Goal: Task Accomplishment & Management: Manage account settings

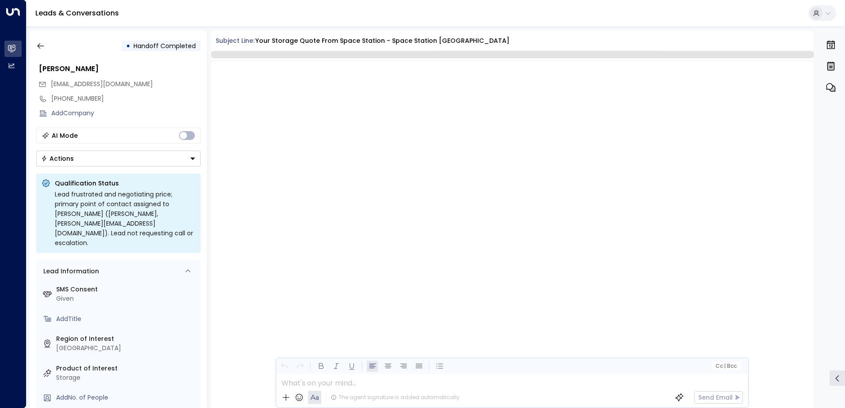
scroll to position [1668, 0]
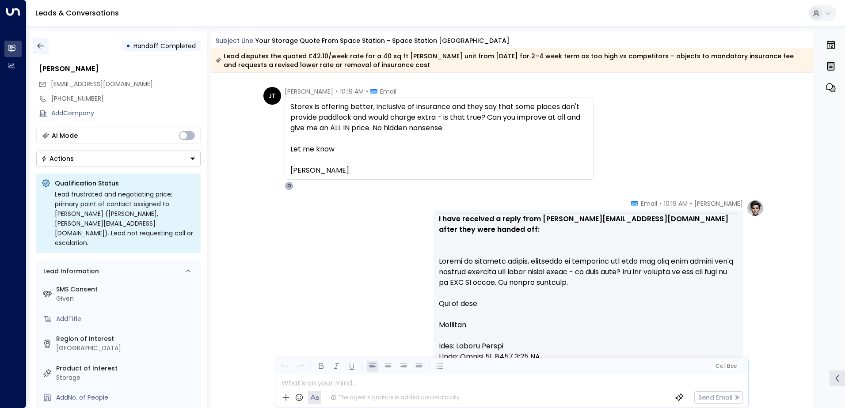
click at [45, 42] on icon "button" at bounding box center [40, 46] width 9 height 9
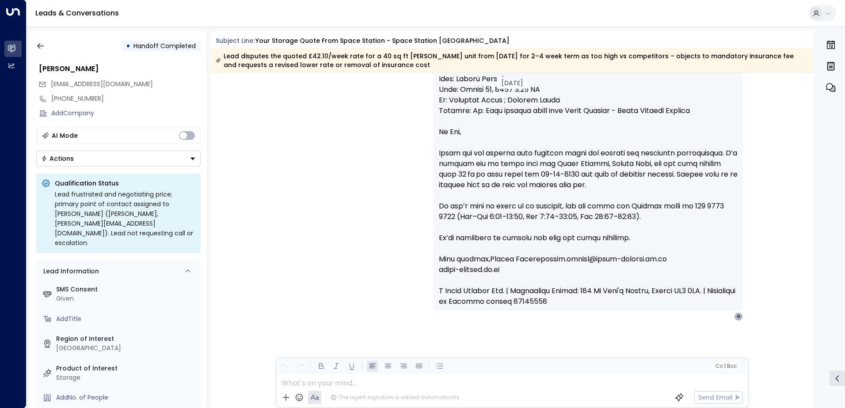
scroll to position [1936, 0]
click at [38, 41] on button "button" at bounding box center [41, 46] width 16 height 16
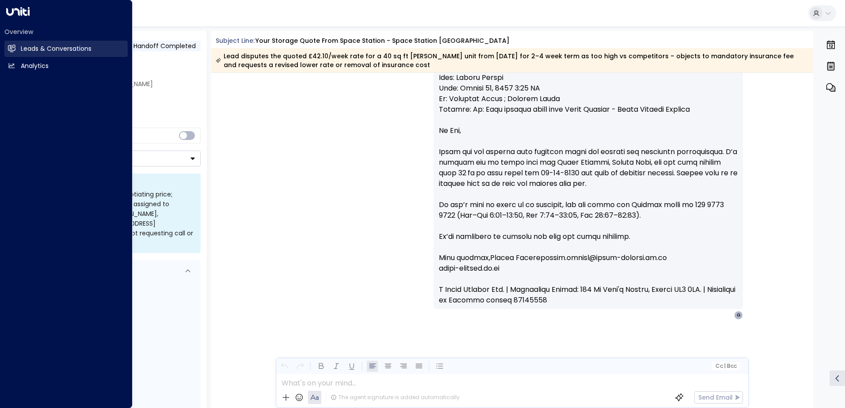
click at [23, 50] on h2 "Leads & Conversations" at bounding box center [56, 48] width 71 height 9
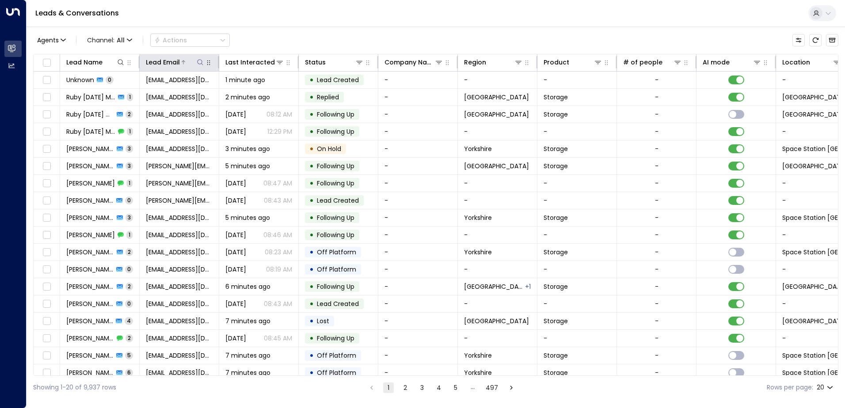
click at [202, 64] on icon at bounding box center [200, 62] width 6 height 6
type input "******"
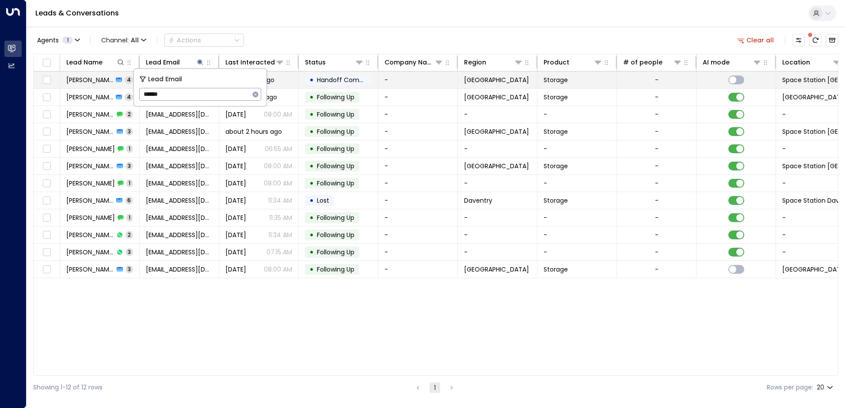
click at [90, 81] on span "[PERSON_NAME]" at bounding box center [89, 80] width 47 height 9
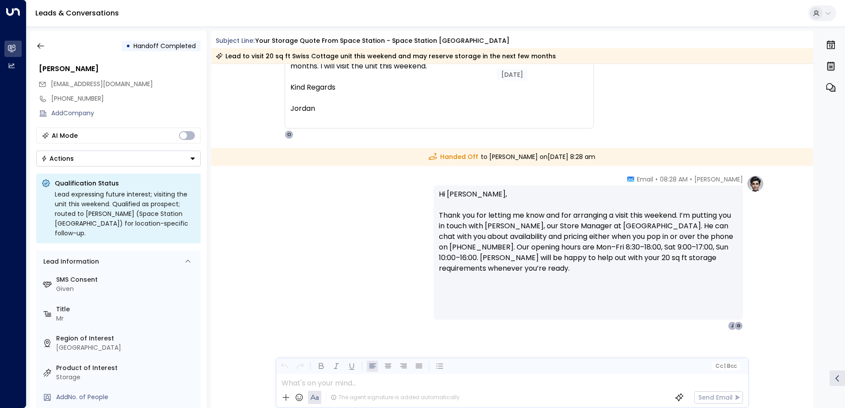
scroll to position [994, 0]
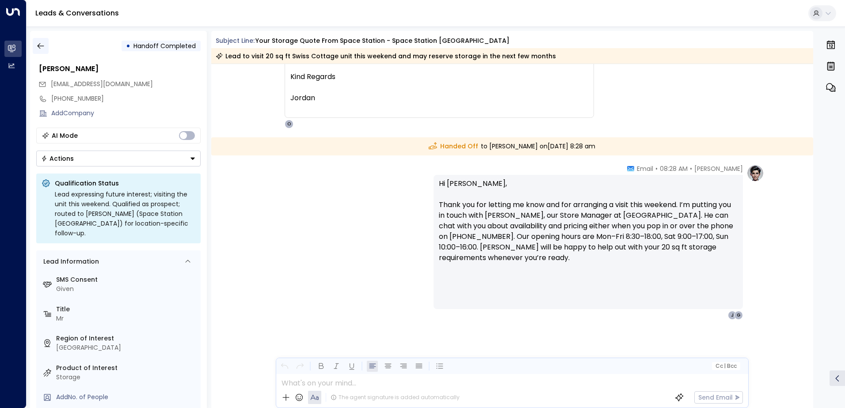
click at [35, 42] on button "button" at bounding box center [41, 46] width 16 height 16
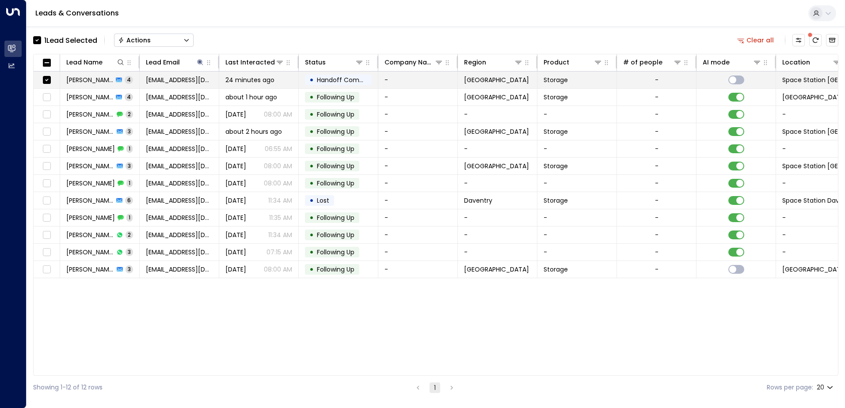
click at [84, 80] on span "[PERSON_NAME]" at bounding box center [89, 80] width 47 height 9
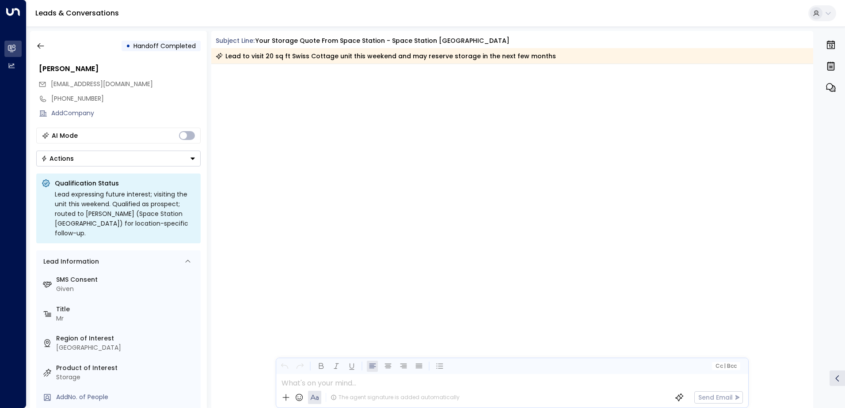
scroll to position [971, 0]
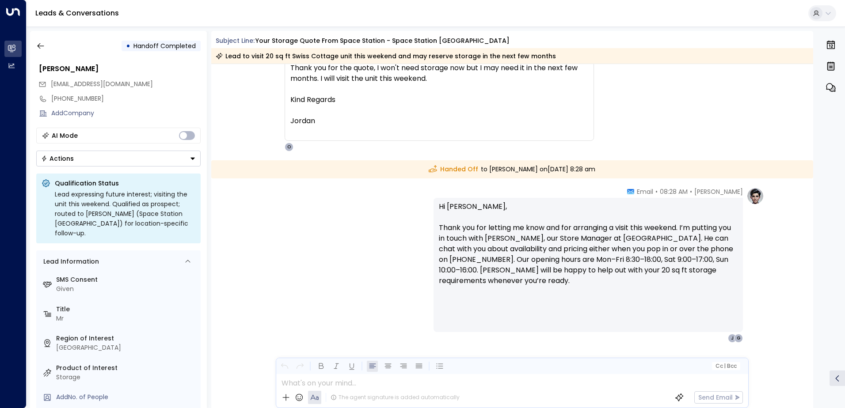
drag, startPoint x: 84, startPoint y: 80, endPoint x: 379, endPoint y: 128, distance: 299.0
click at [381, 127] on div at bounding box center [439, 131] width 298 height 11
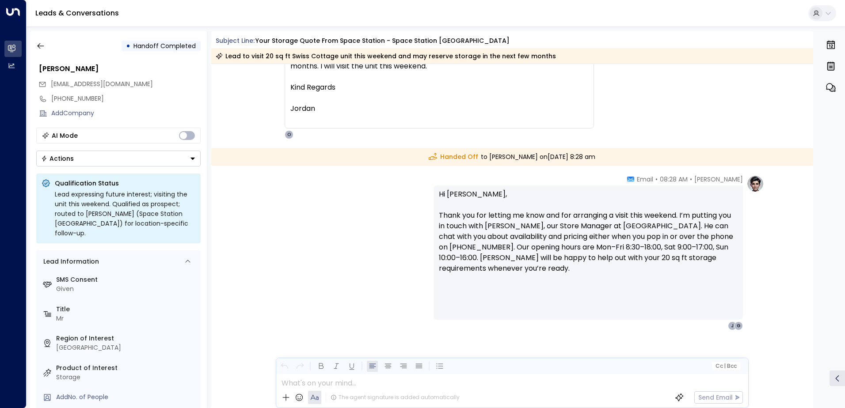
scroll to position [994, 0]
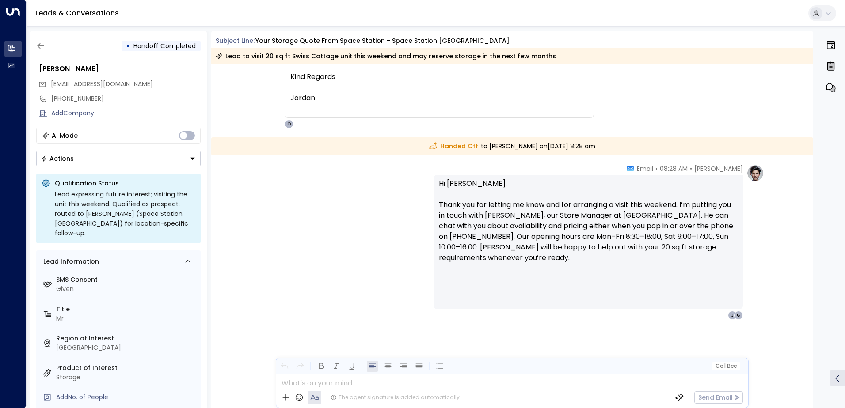
click at [196, 161] on button "Actions" at bounding box center [118, 159] width 164 height 16
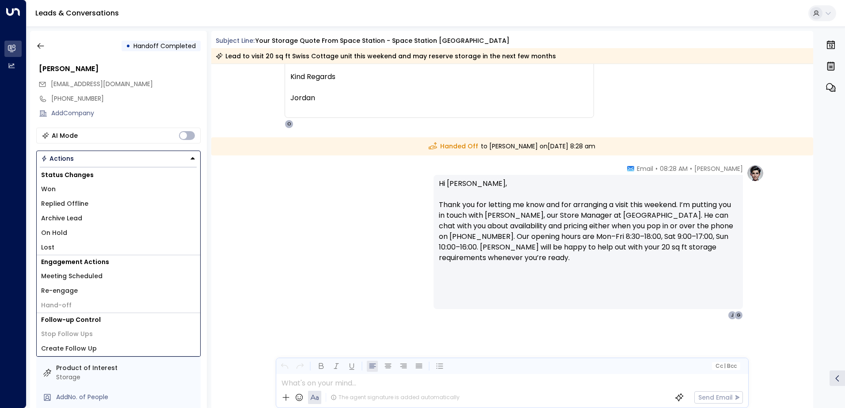
click at [196, 161] on button "Actions" at bounding box center [118, 159] width 164 height 16
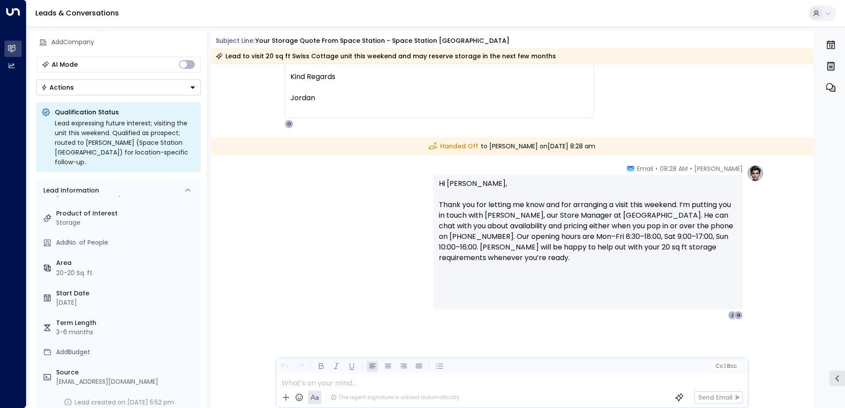
scroll to position [85, 0]
